Goal: Go to known website: Go to known website

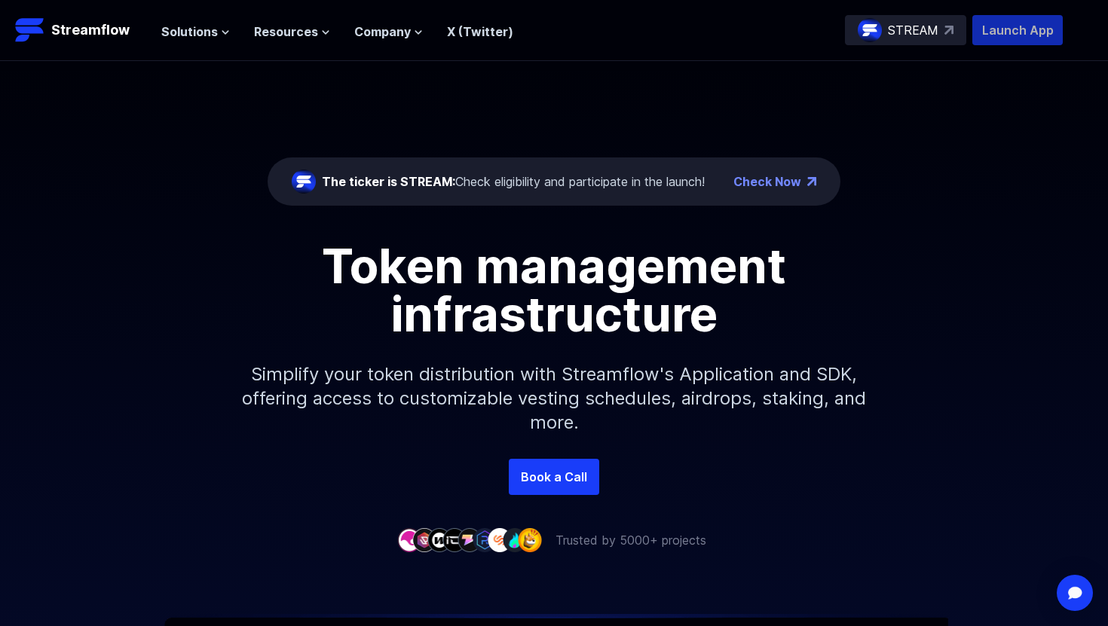
click at [1014, 29] on p "Launch App" at bounding box center [1017, 30] width 90 height 30
click at [986, 26] on p "Launch App" at bounding box center [1017, 30] width 90 height 30
click at [985, 34] on p "Launch App" at bounding box center [1017, 30] width 90 height 30
click at [999, 40] on p "Launch App" at bounding box center [1017, 30] width 90 height 30
click at [989, 38] on p "Launch App" at bounding box center [1017, 30] width 90 height 30
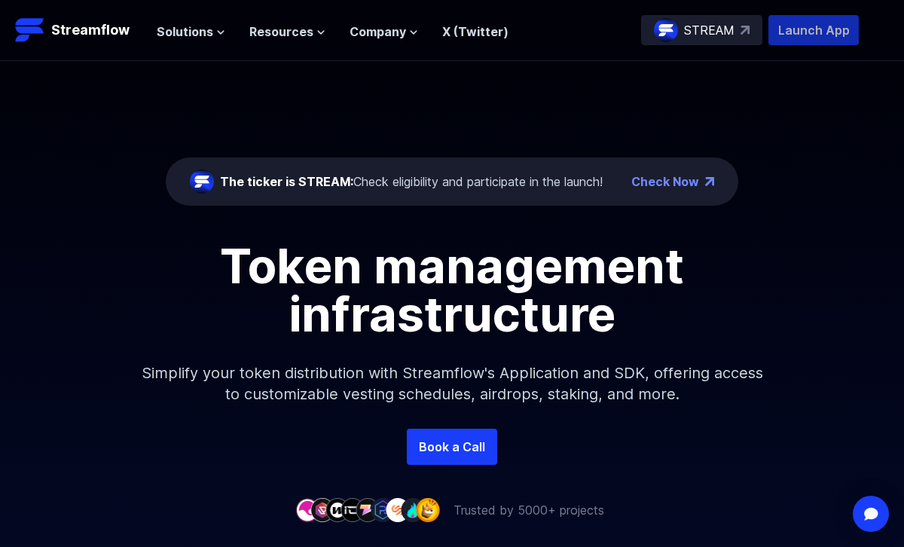
click at [826, 42] on p "Launch App" at bounding box center [814, 30] width 90 height 30
click at [809, 47] on header "Streamflow Launch App STREAM Solutions Overview Streamflow features an all-in-o…" at bounding box center [452, 30] width 904 height 61
click at [809, 37] on p "Launch App" at bounding box center [814, 30] width 90 height 30
click at [836, 27] on p "Launch App" at bounding box center [814, 30] width 90 height 30
click at [789, 31] on p "Launch App" at bounding box center [814, 30] width 90 height 30
